Goal: Transaction & Acquisition: Purchase product/service

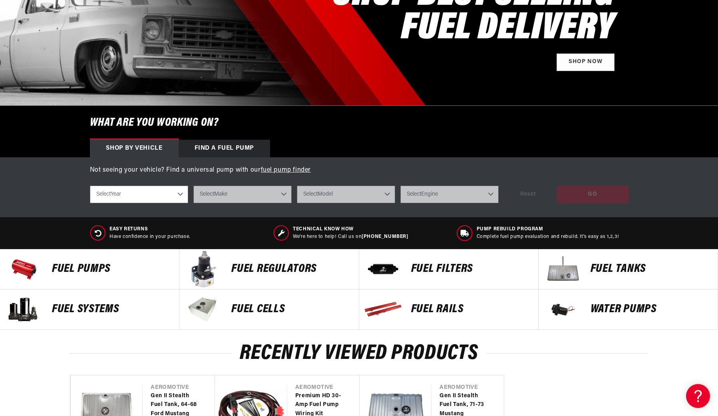
select select "1966"
click at [90, 186] on select "Select Year 2023 2022 2021 2020 2019 2018 2017 2016 2015 2014 2013 2012 2011 20…" at bounding box center [139, 195] width 98 height 18
select select "1966"
click at [216, 198] on select "Select Make Buick Chevrolet Dodge Ford Oldsmobile Pontiac" at bounding box center [242, 195] width 98 height 18
select select "Ford"
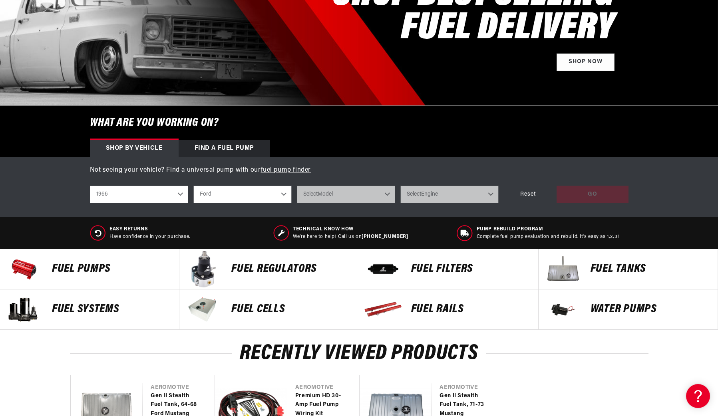
click at [193, 186] on select "Select Make Buick Chevrolet Dodge Ford Oldsmobile Pontiac" at bounding box center [242, 195] width 98 height 18
select select "Ford"
click at [347, 192] on select "Select Model Mustang" at bounding box center [346, 195] width 98 height 18
select select "Mustang"
click at [297, 186] on select "Select Model Mustang" at bounding box center [346, 195] width 98 height 18
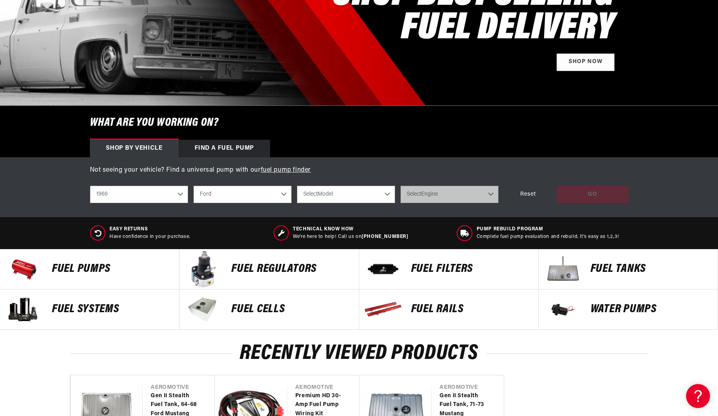
select select "Mustang"
click at [443, 191] on select "Select Engine 3.3L 4.7L" at bounding box center [449, 195] width 98 height 18
select select "4.7L"
click at [400, 186] on select "Select Engine 3.3L 4.7L" at bounding box center [449, 195] width 98 height 18
select select "4.7L"
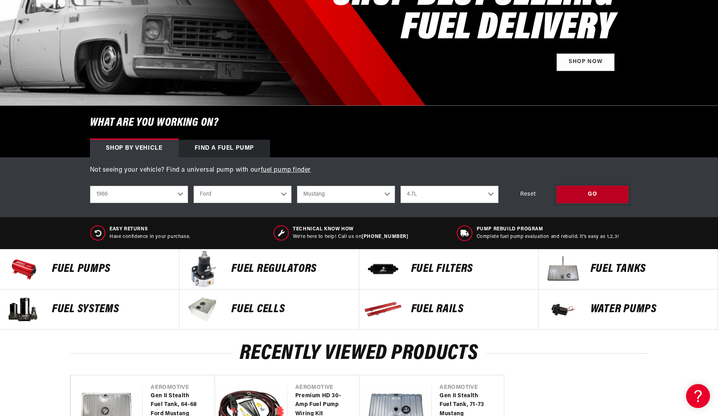
click at [597, 197] on div "GO" at bounding box center [592, 195] width 72 height 18
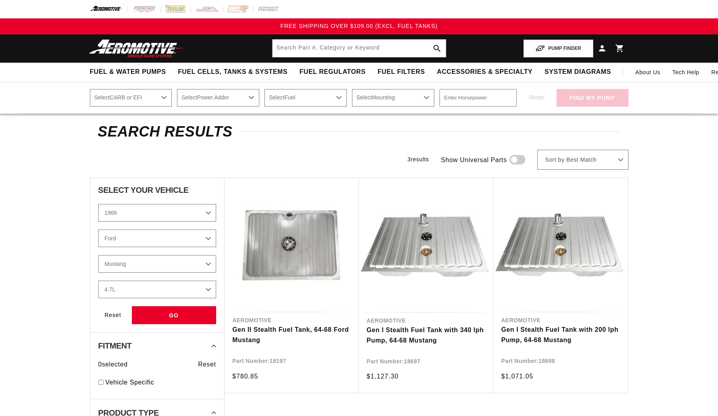
select select "1966"
select select "Ford"
select select "4.7L"
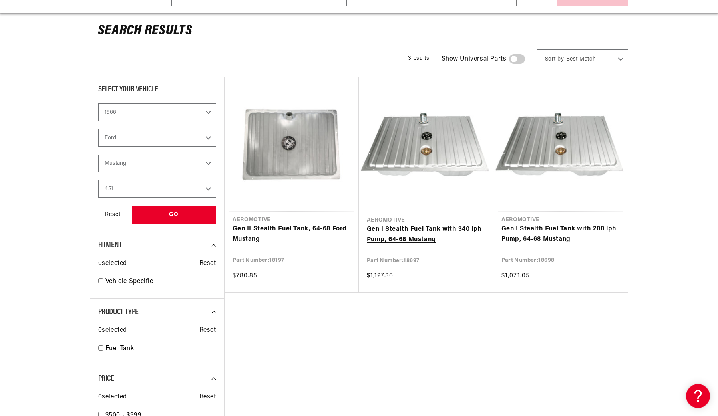
scroll to position [104, 0]
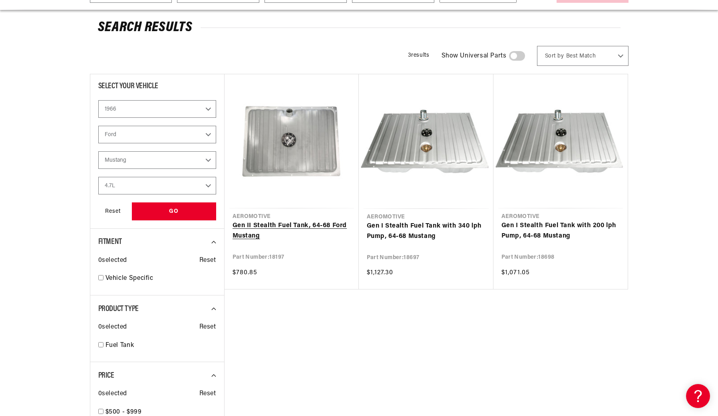
click at [282, 226] on link "Gen II Stealth Fuel Tank, 64-68 Ford Mustang" at bounding box center [291, 231] width 118 height 20
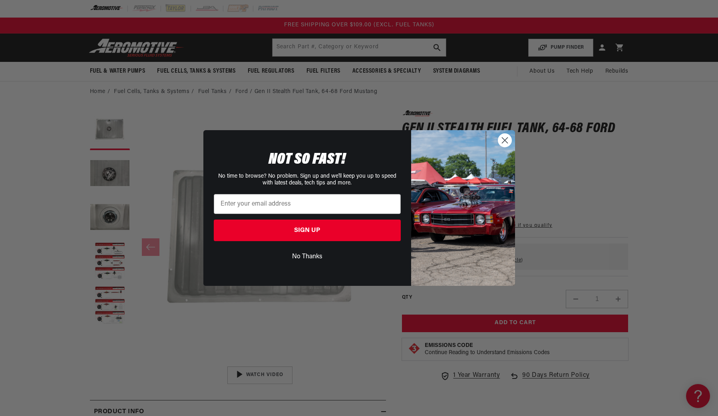
click at [503, 145] on circle "Close dialog" at bounding box center [504, 140] width 13 height 13
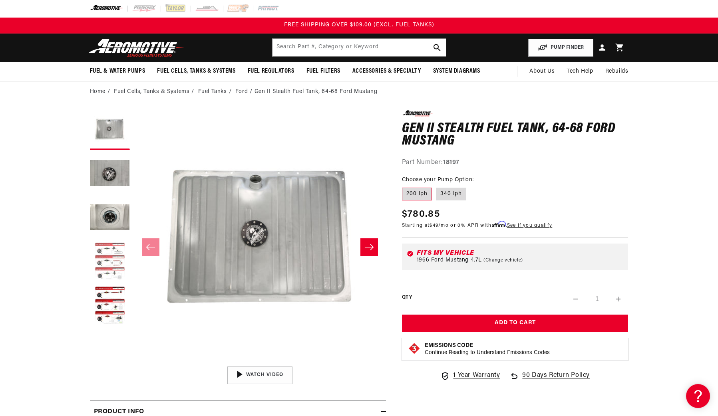
click at [111, 258] on button "Load image 4 in gallery view" at bounding box center [110, 262] width 40 height 40
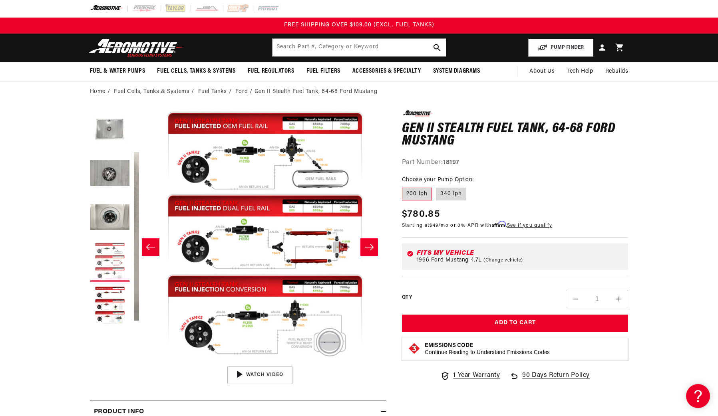
scroll to position [0, 756]
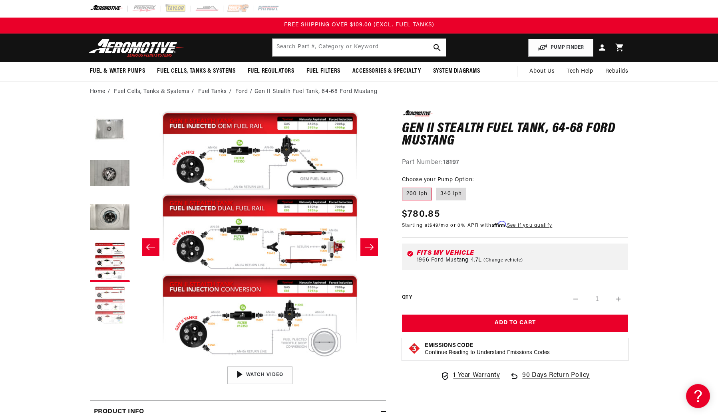
click at [120, 316] on button "Load image 5 in gallery view" at bounding box center [110, 306] width 40 height 40
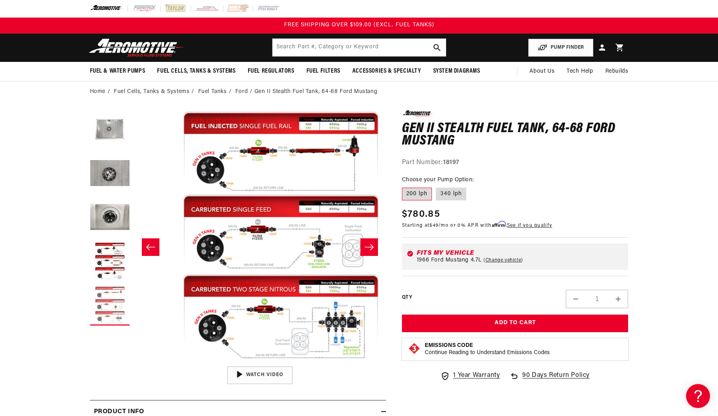
scroll to position [0, 1008]
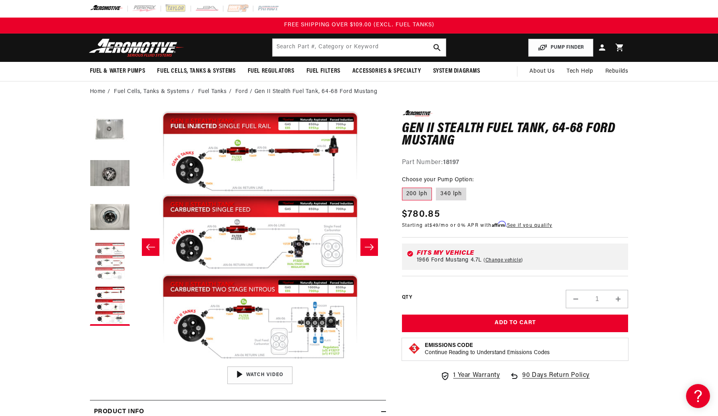
click at [108, 260] on button "Load image 4 in gallery view" at bounding box center [110, 262] width 40 height 40
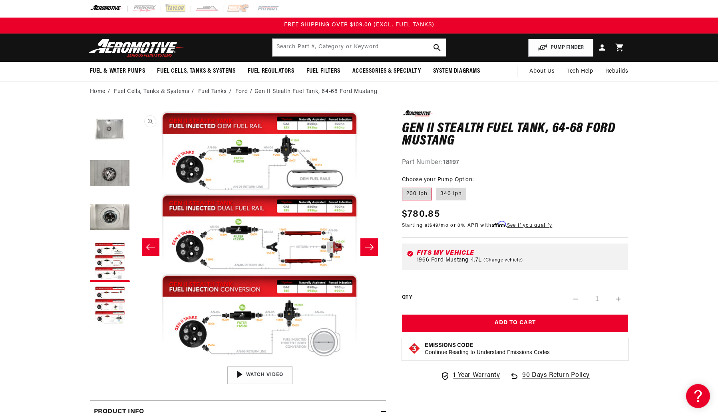
scroll to position [0, 756]
click at [134, 363] on button "Open media 4 in modal" at bounding box center [134, 363] width 0 height 0
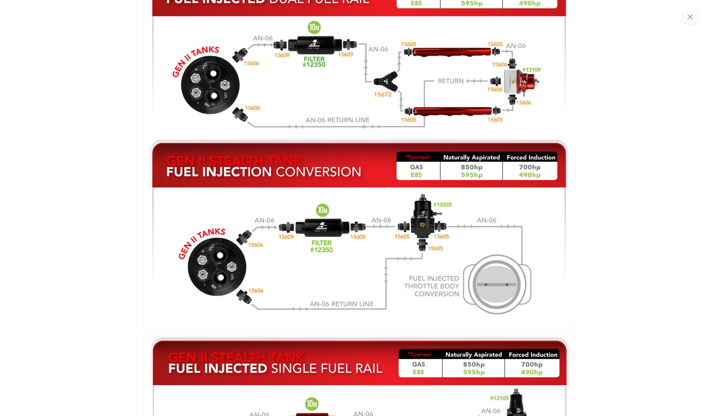
scroll to position [1101, 0]
